Goal: Information Seeking & Learning: Find specific page/section

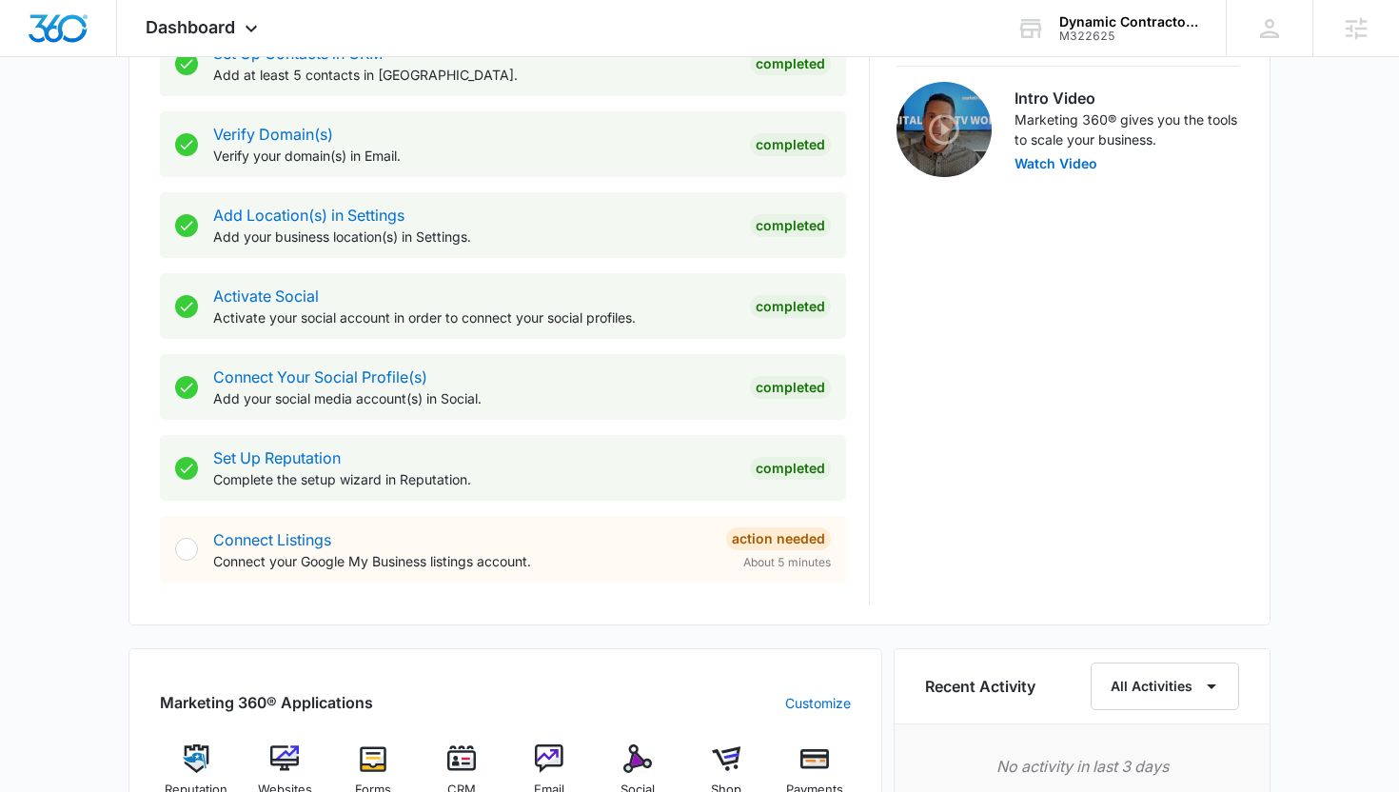
scroll to position [885, 0]
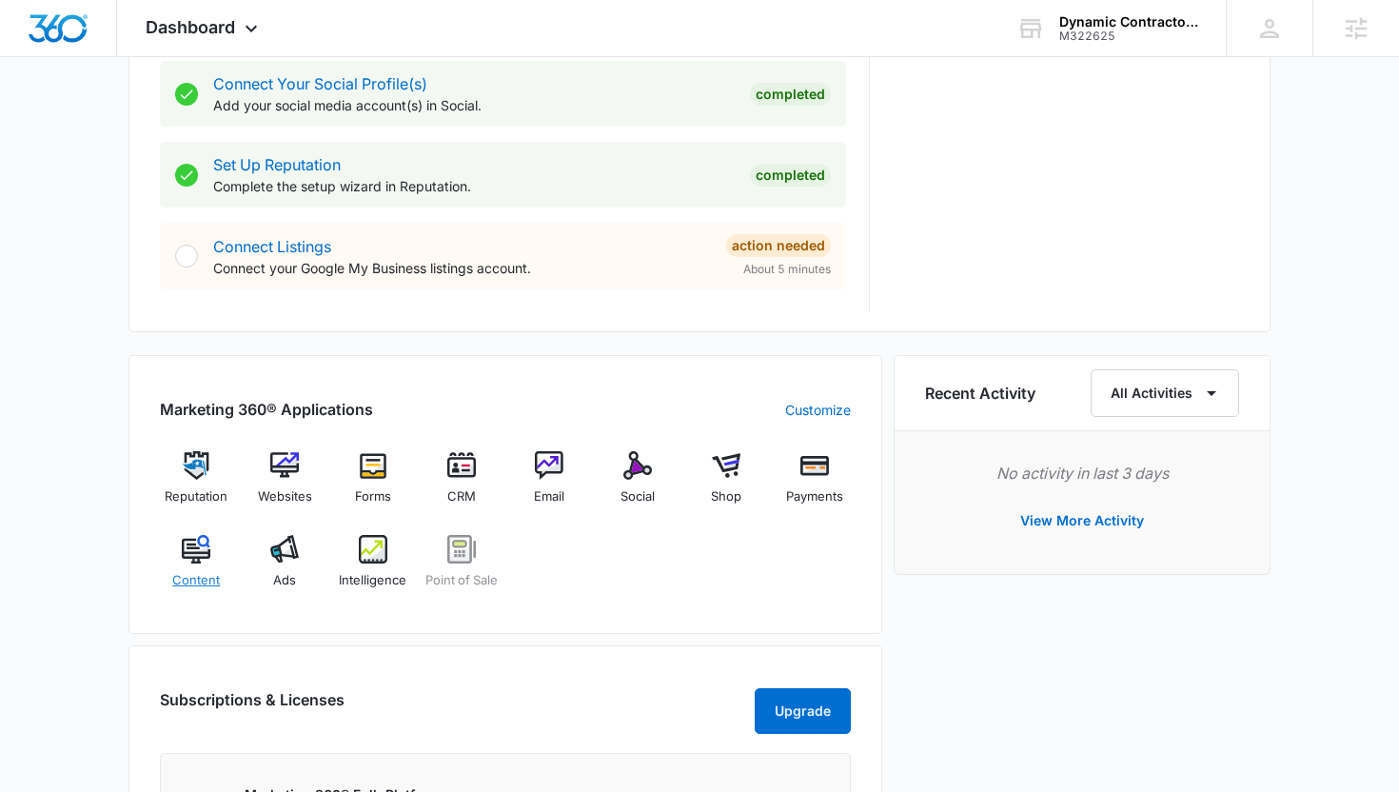
click at [206, 551] on img at bounding box center [196, 549] width 29 height 29
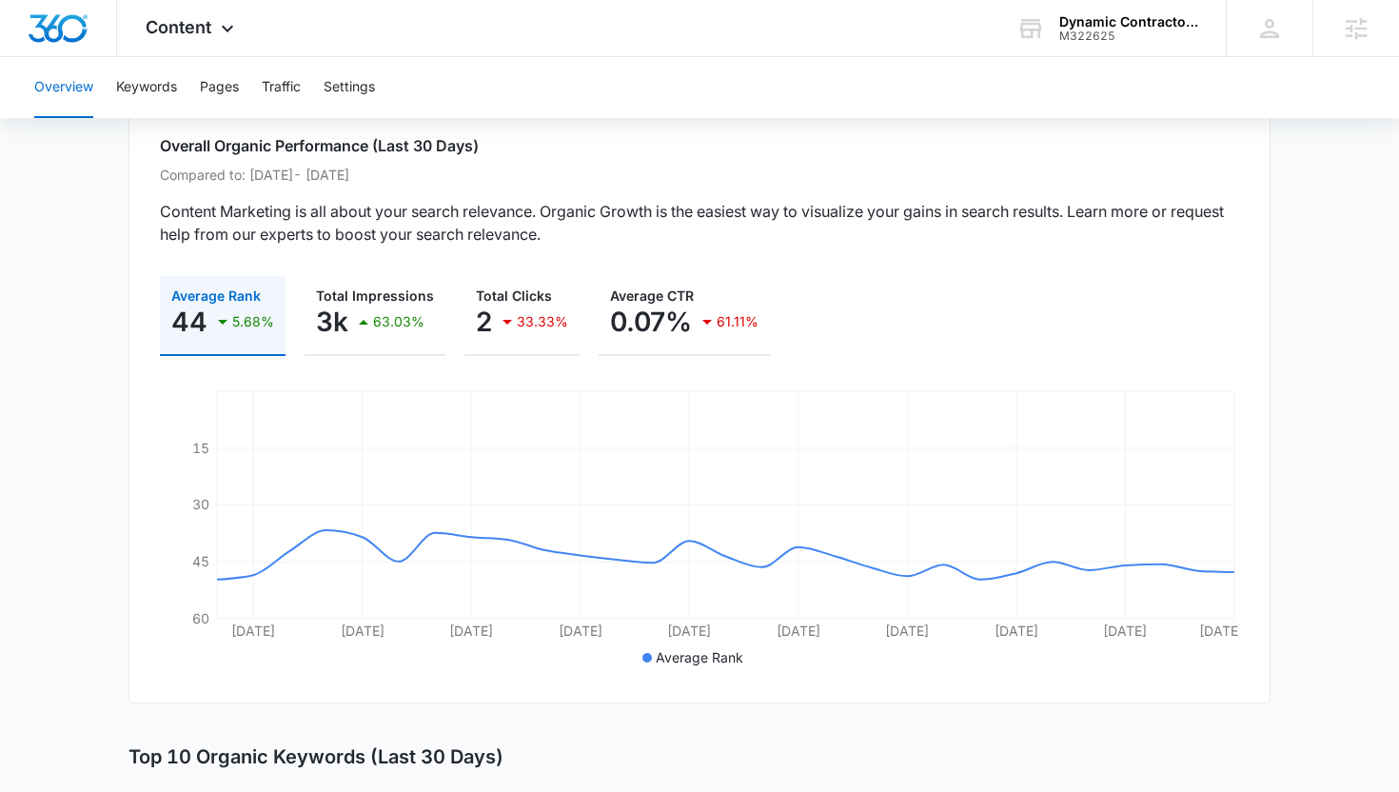
scroll to position [133, 0]
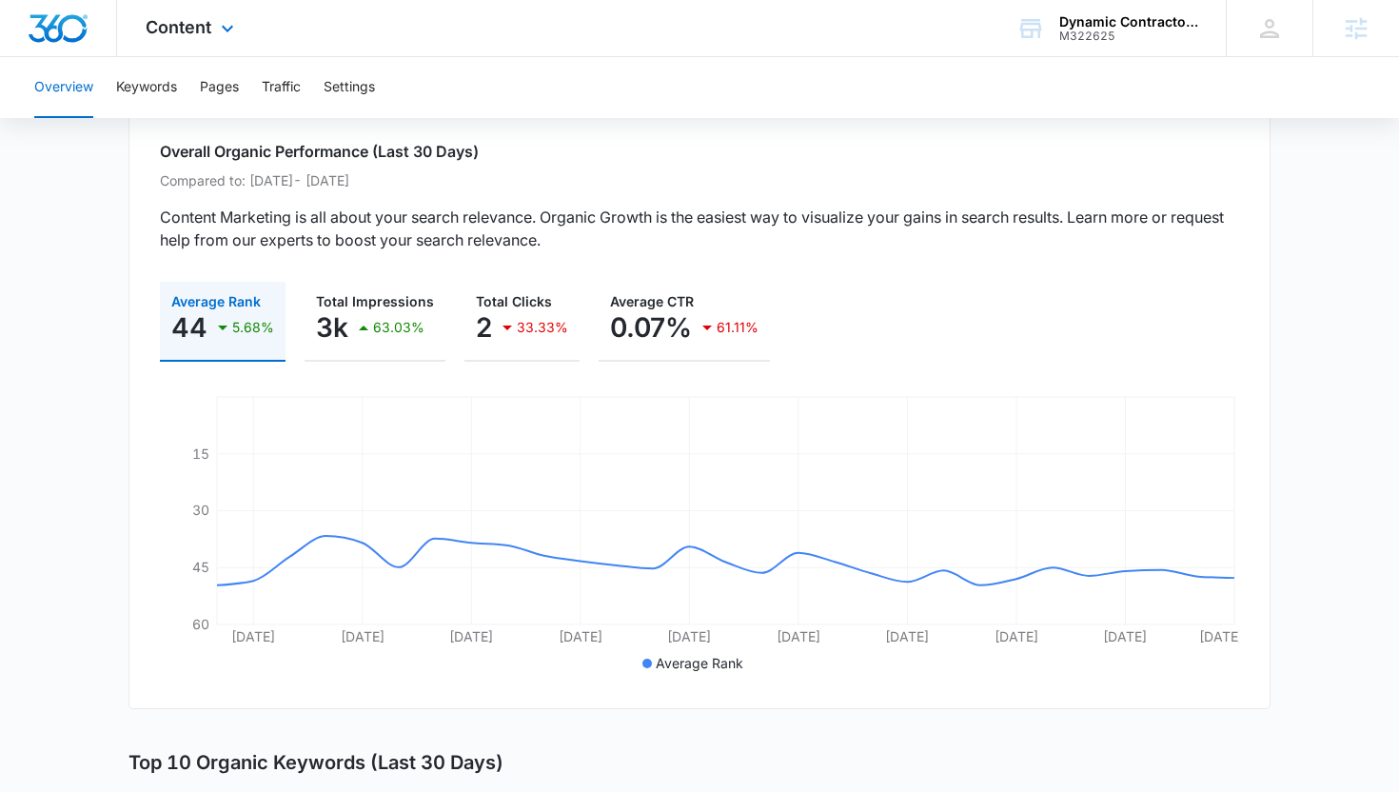
click at [217, 15] on div "Content Apps Reputation Websites Forms CRM Email Social Shop Payments POS Conte…" at bounding box center [192, 28] width 150 height 56
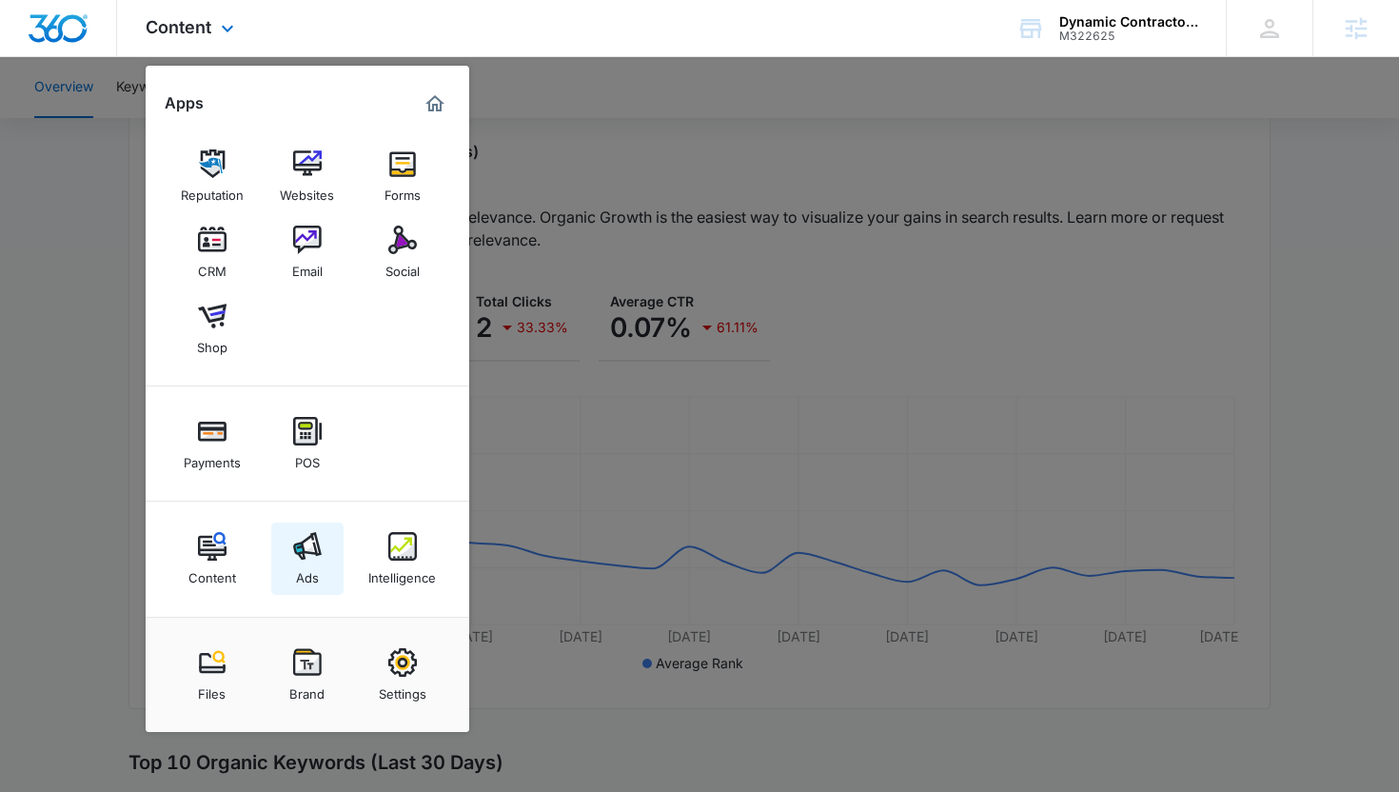
click at [312, 564] on div "Ads" at bounding box center [307, 572] width 23 height 25
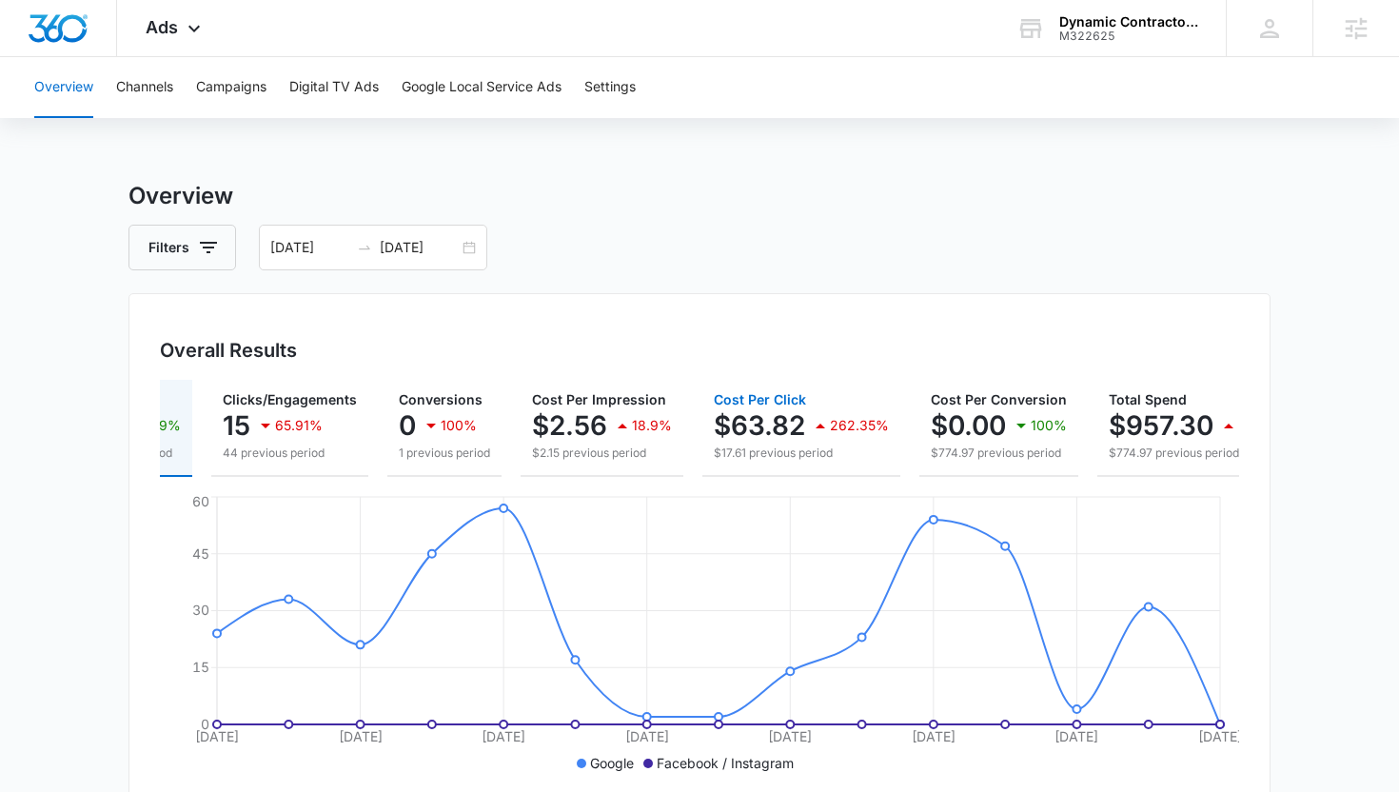
scroll to position [0, 108]
click at [138, 45] on div "Ads Apps Reputation Websites Forms CRM Email Social Shop Payments POS Content A…" at bounding box center [175, 28] width 117 height 56
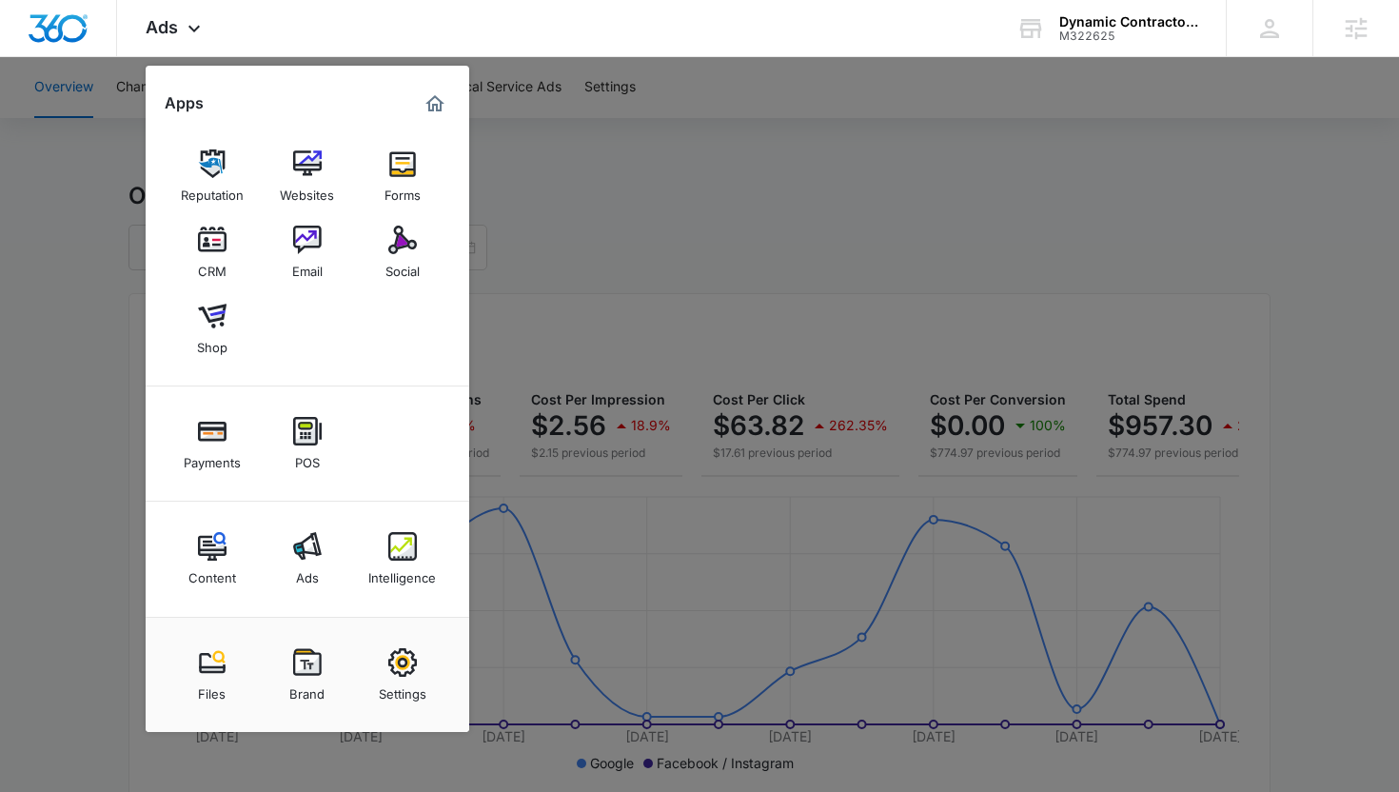
click at [39, 344] on div at bounding box center [699, 396] width 1399 height 792
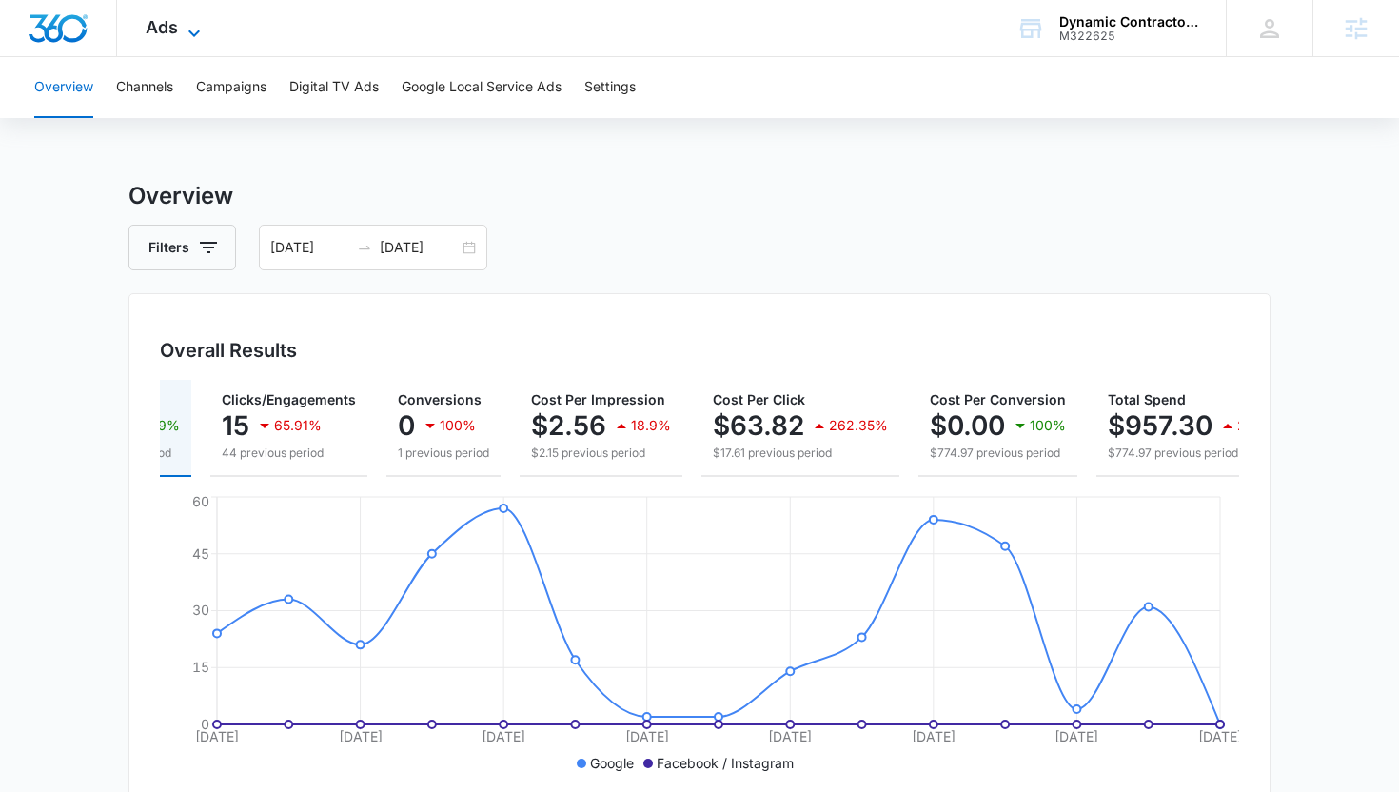
click at [184, 26] on icon at bounding box center [194, 33] width 23 height 23
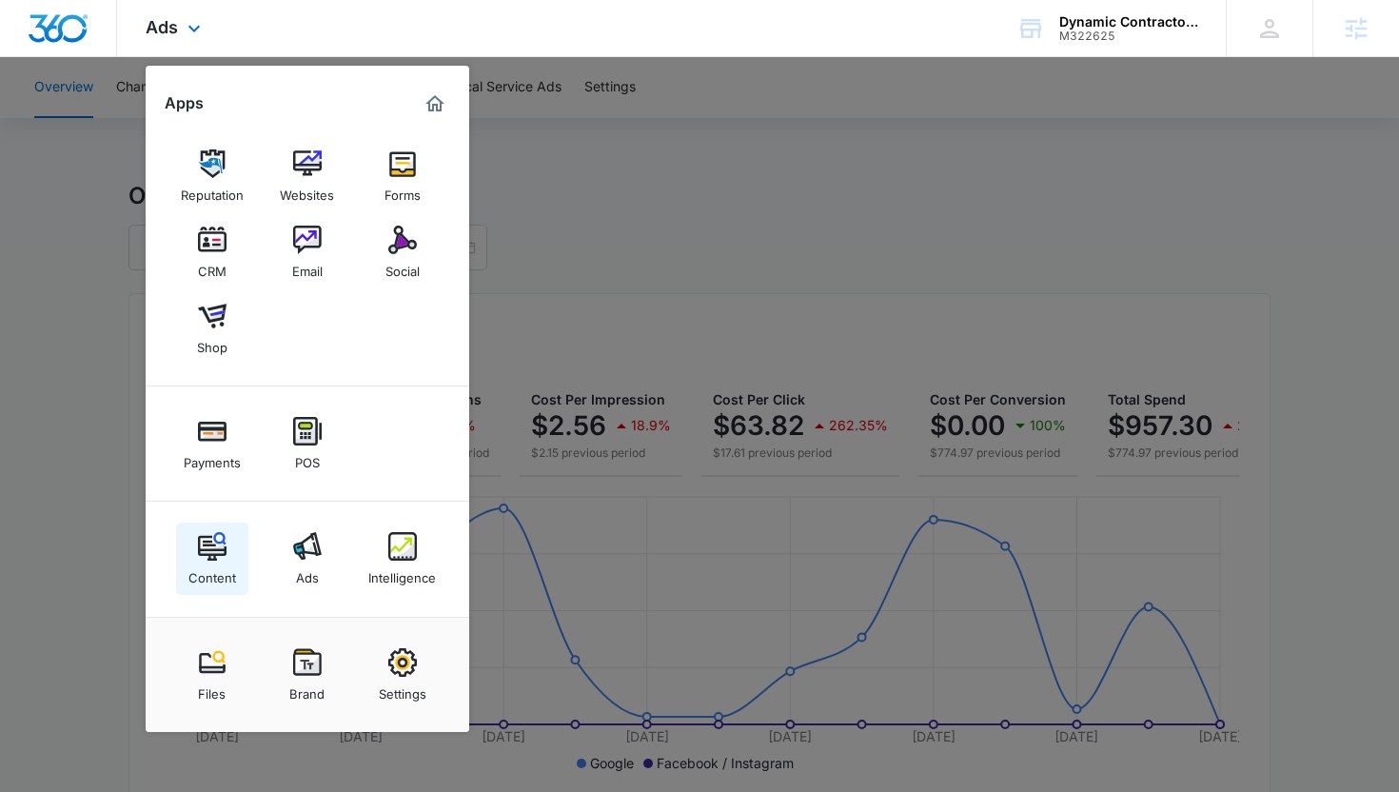
click at [192, 543] on link "Content" at bounding box center [212, 558] width 72 height 72
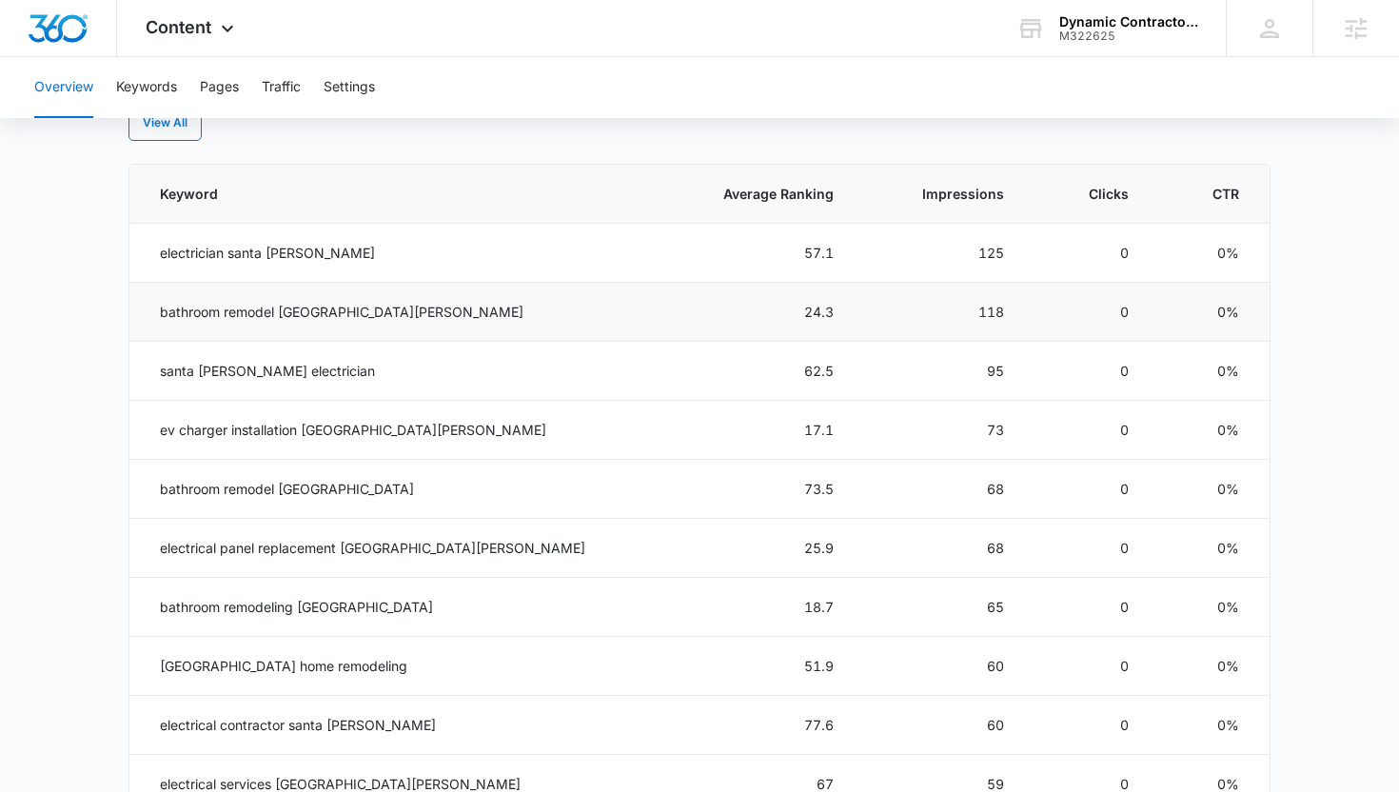
scroll to position [741, 0]
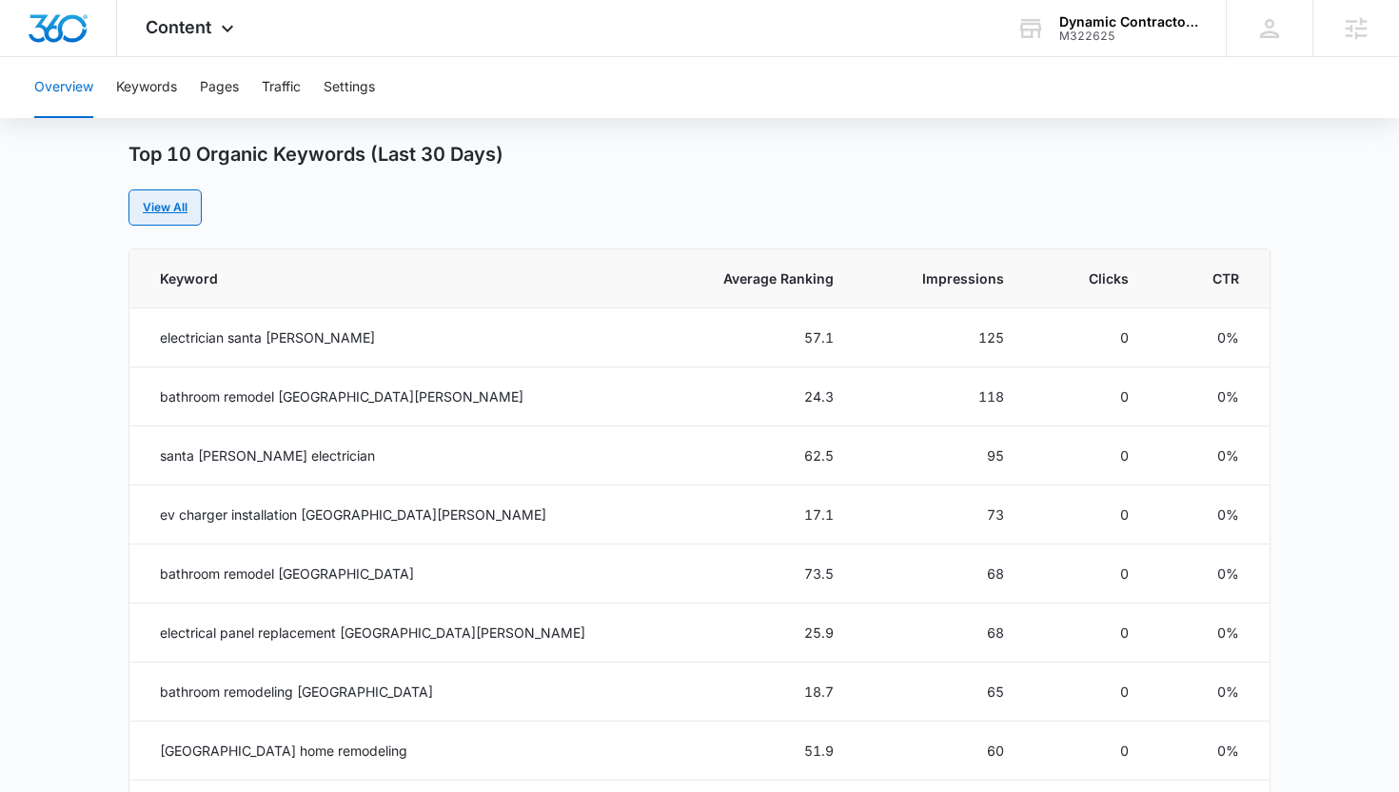
click at [199, 214] on link "View All" at bounding box center [164, 207] width 73 height 36
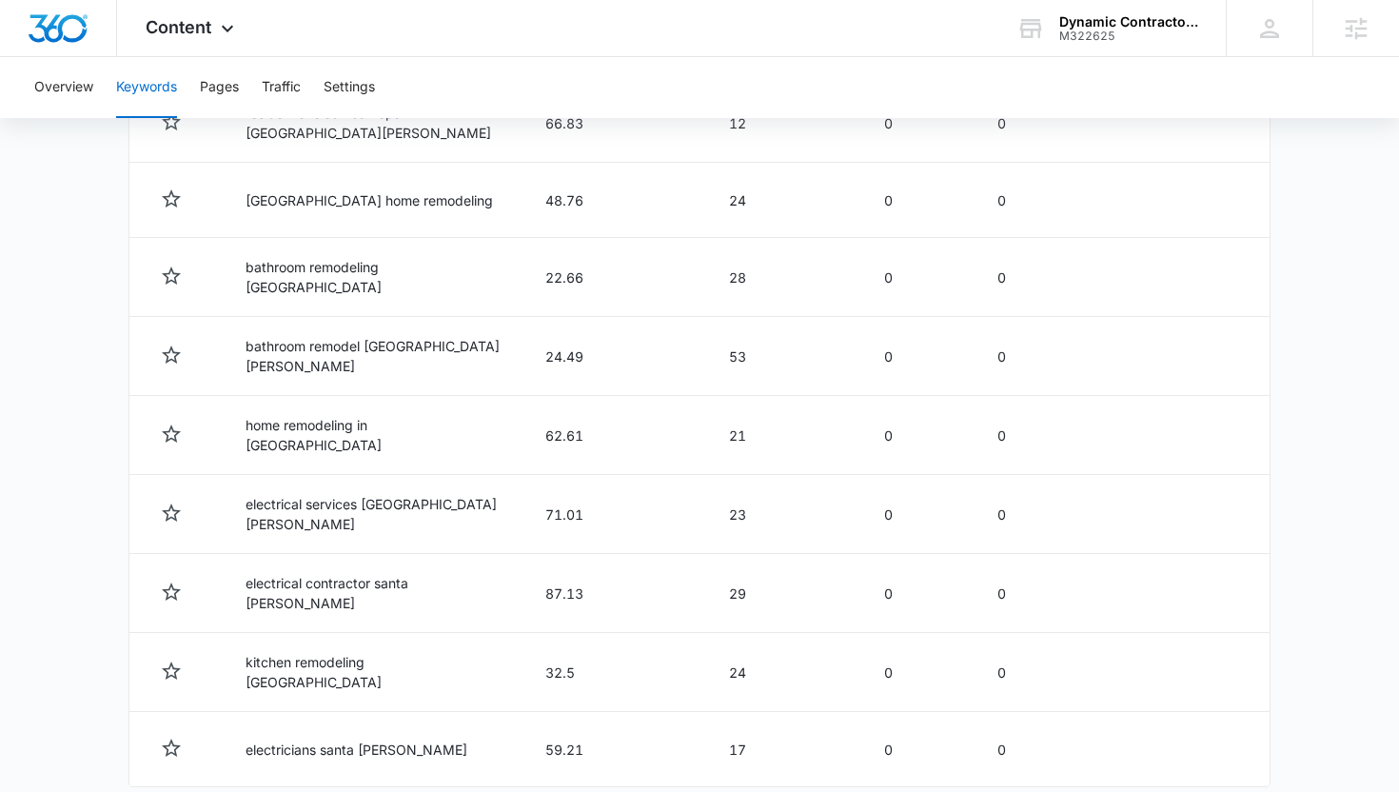
scroll to position [968, 0]
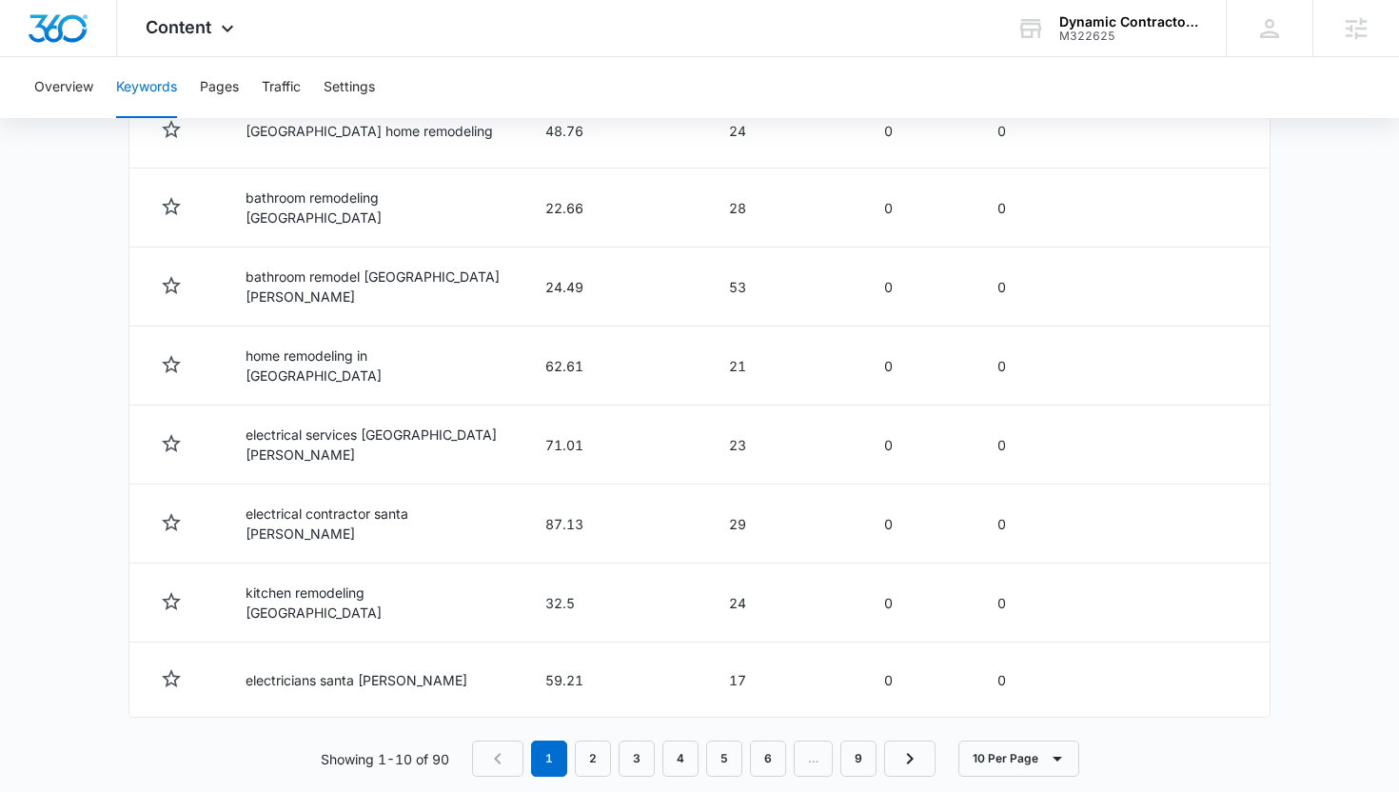
click at [603, 747] on div "Keywords Keywords are words used for search engine optimization (SEO). This rep…" at bounding box center [699, 16] width 1142 height 1611
click at [599, 740] on link "2" at bounding box center [593, 758] width 36 height 36
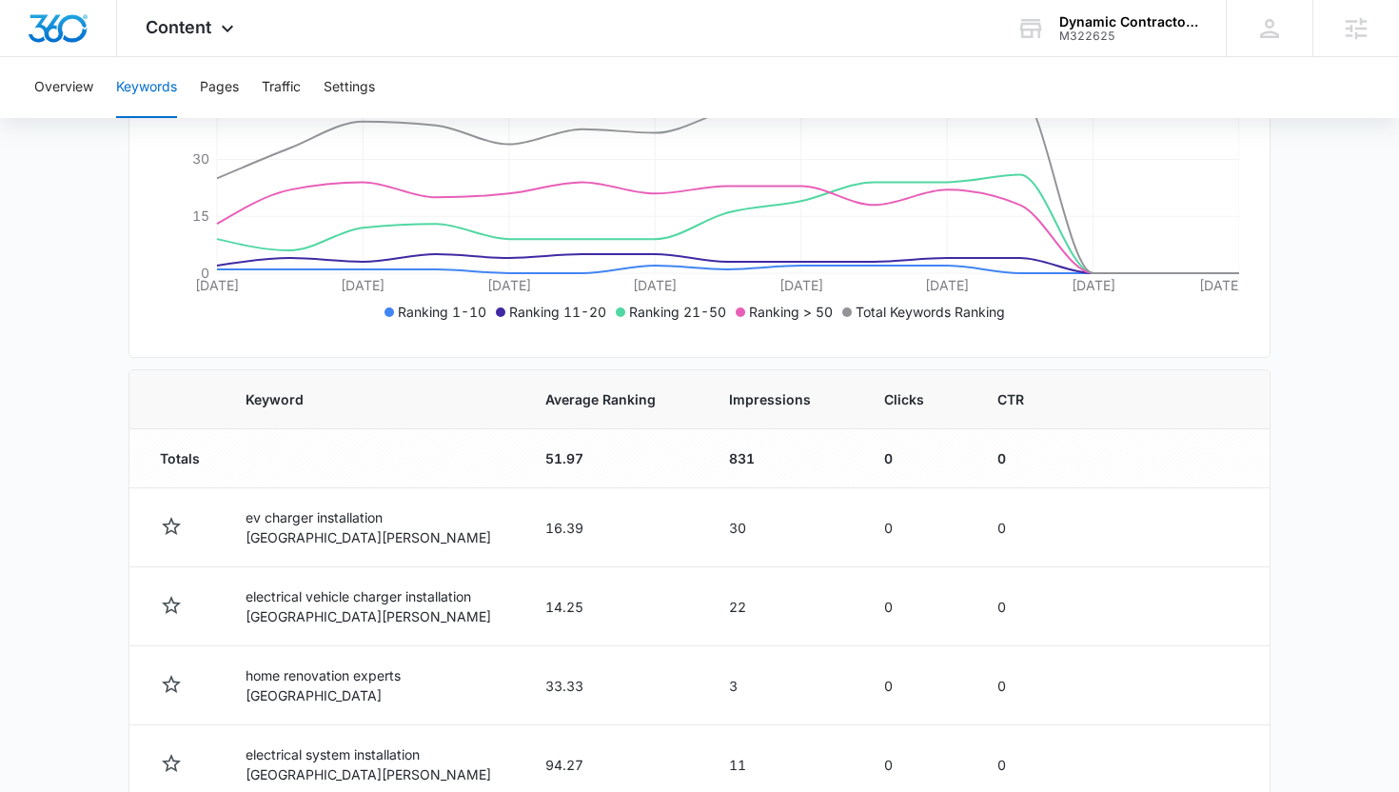
scroll to position [0, 0]
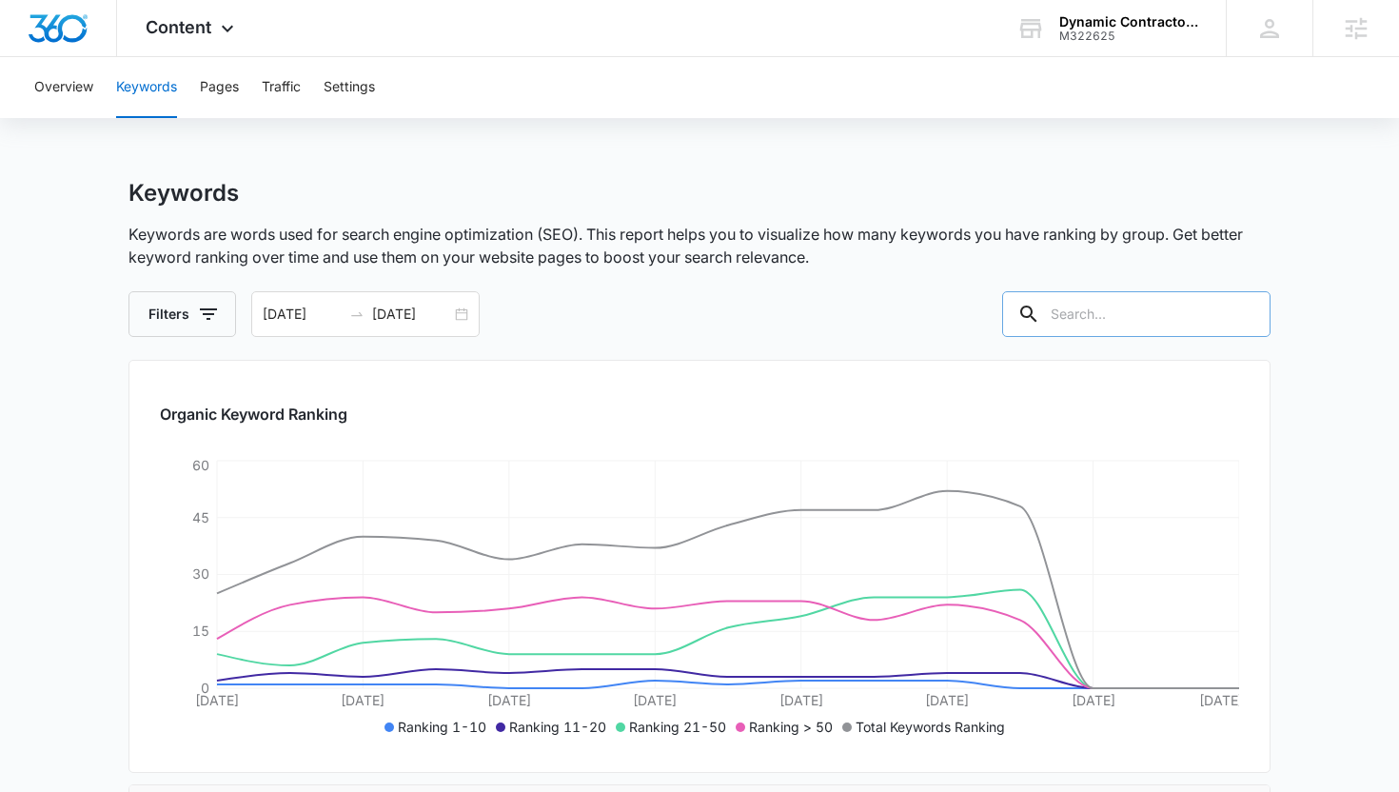
click at [1141, 311] on input "text" at bounding box center [1136, 314] width 268 height 46
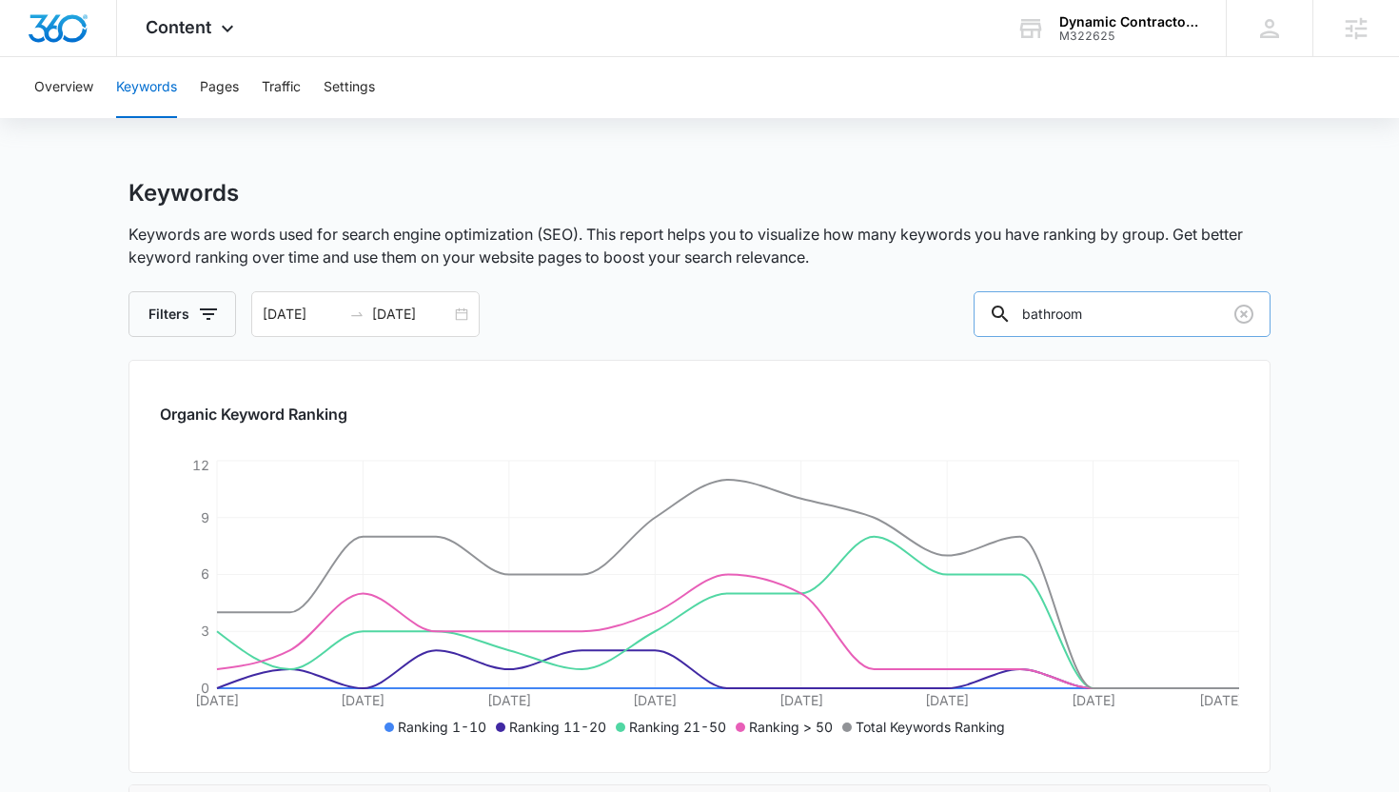
click at [1078, 305] on input "bathroom" at bounding box center [1121, 314] width 297 height 46
type input "kitchen"
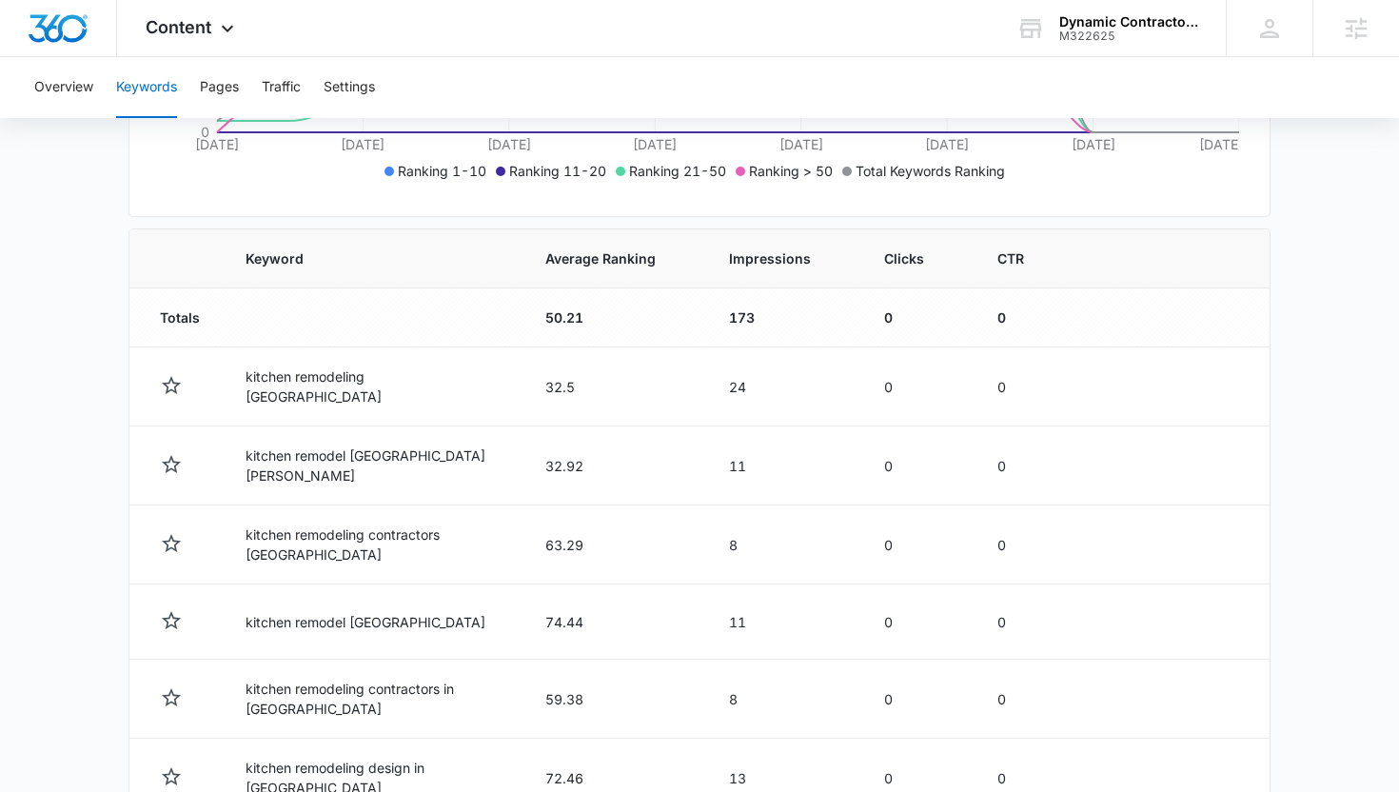
scroll to position [979, 0]
